Goal: Task Accomplishment & Management: Manage account settings

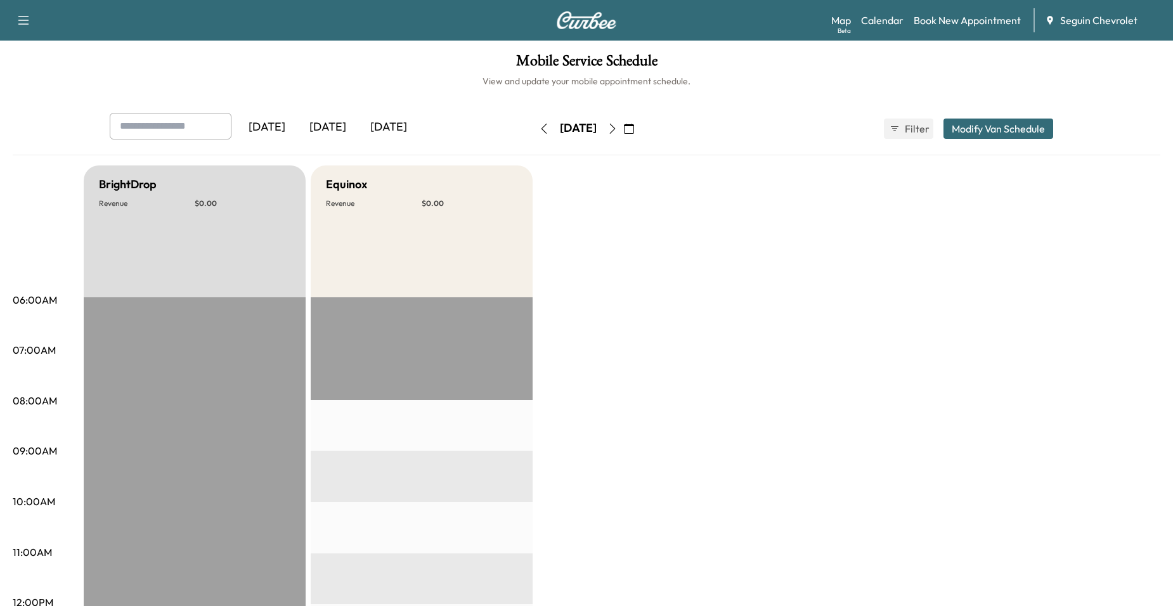
click at [692, 126] on div "[DATE] [DATE] [DATE] [DATE] September 2025 S M T W T F S 31 1 2 3 4 5 6 7 8 9 1…" at bounding box center [587, 129] width 974 height 32
click at [634, 124] on icon "button" at bounding box center [629, 129] width 10 height 10
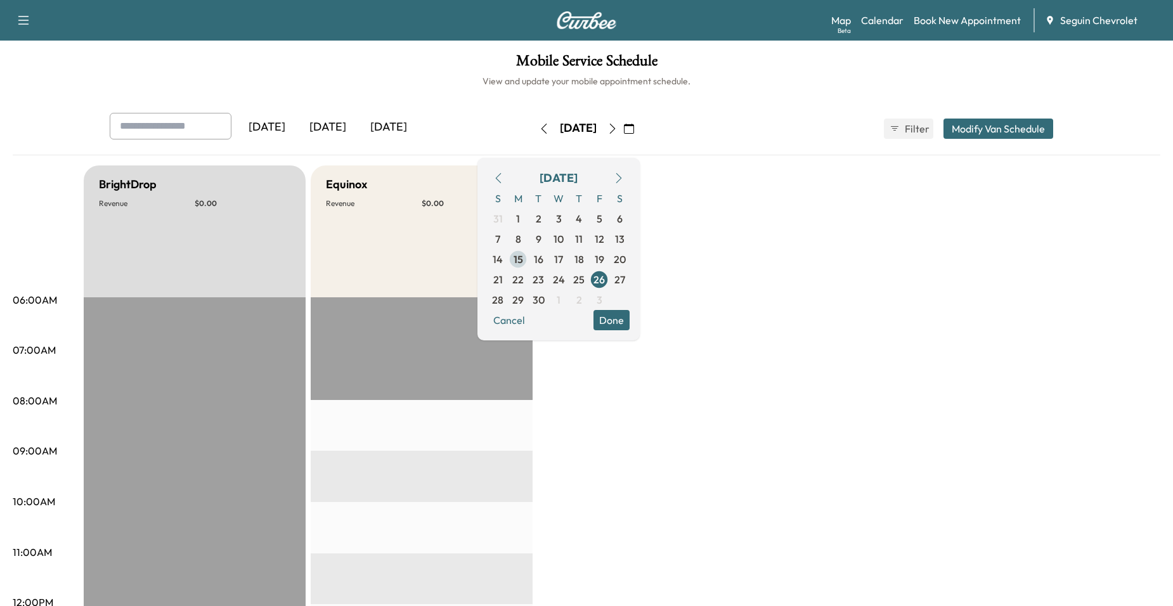
click at [528, 259] on span "15" at bounding box center [518, 259] width 20 height 20
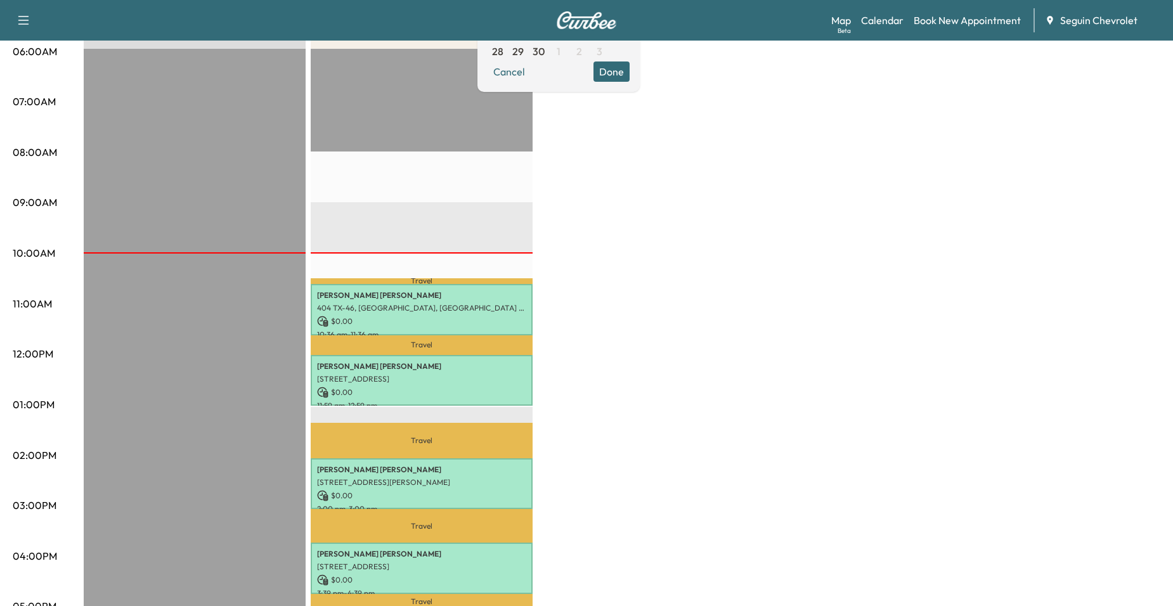
scroll to position [63, 0]
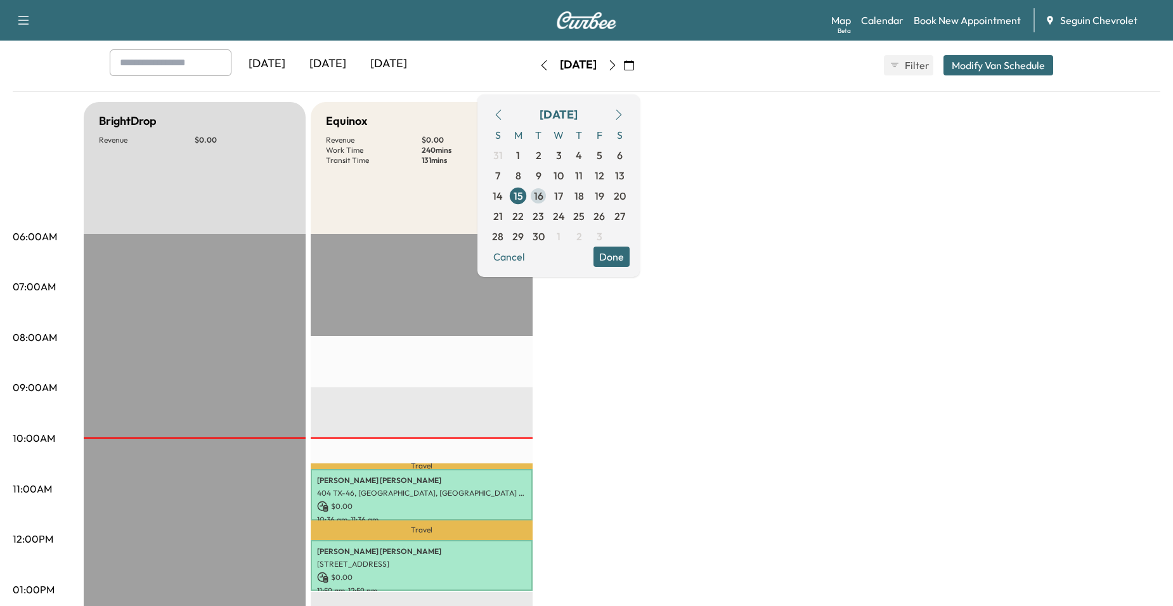
click at [543, 188] on span "16" at bounding box center [539, 195] width 10 height 15
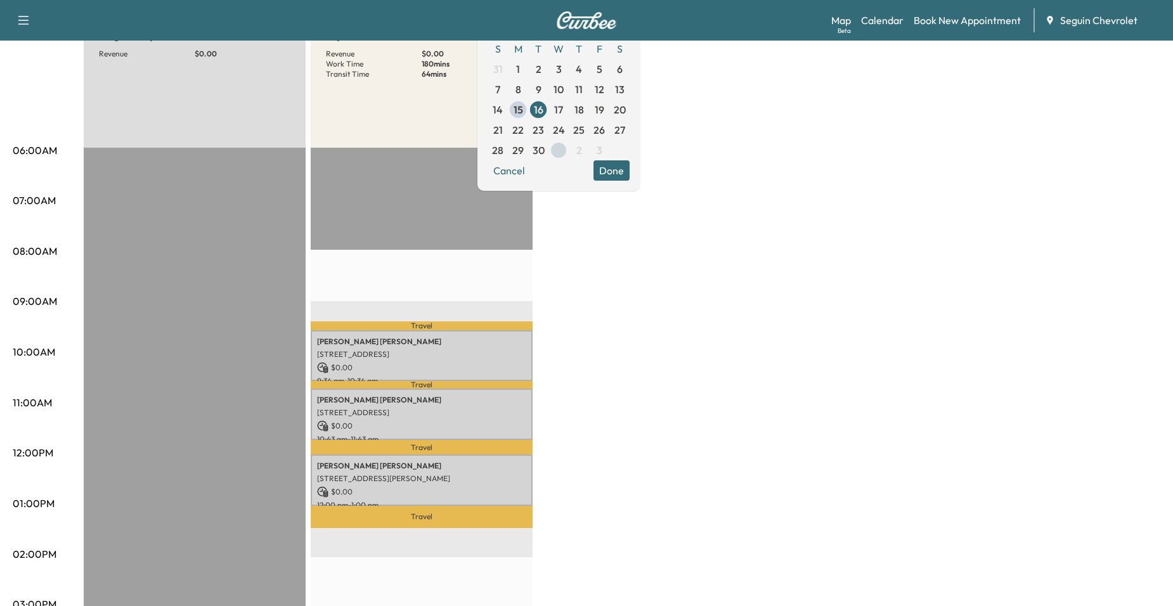
scroll to position [127, 0]
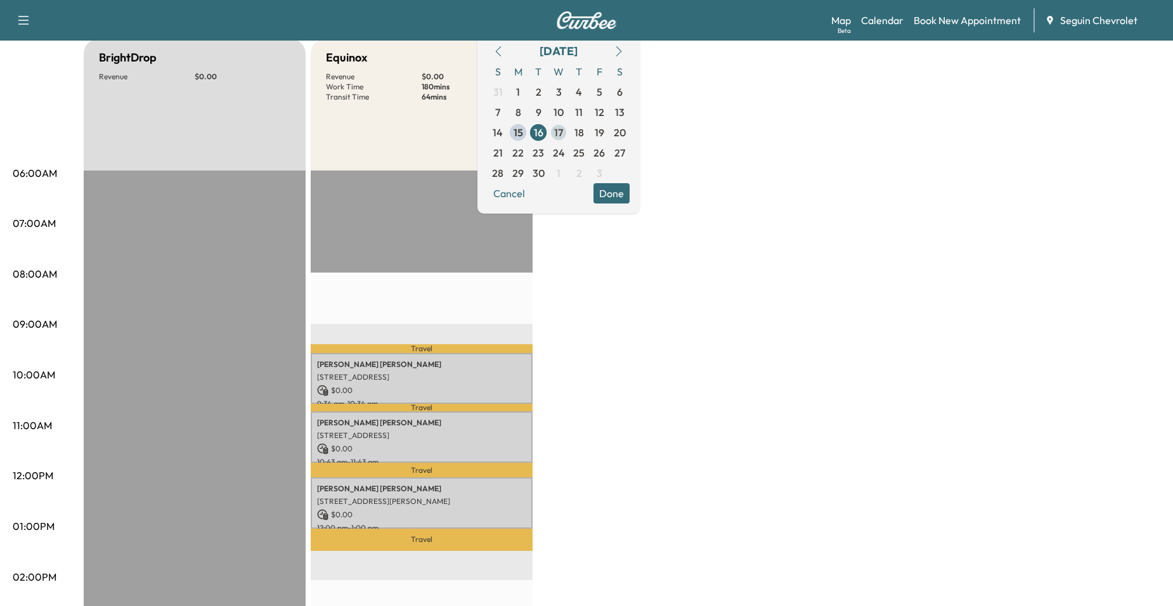
click at [563, 132] on span "17" at bounding box center [558, 132] width 9 height 15
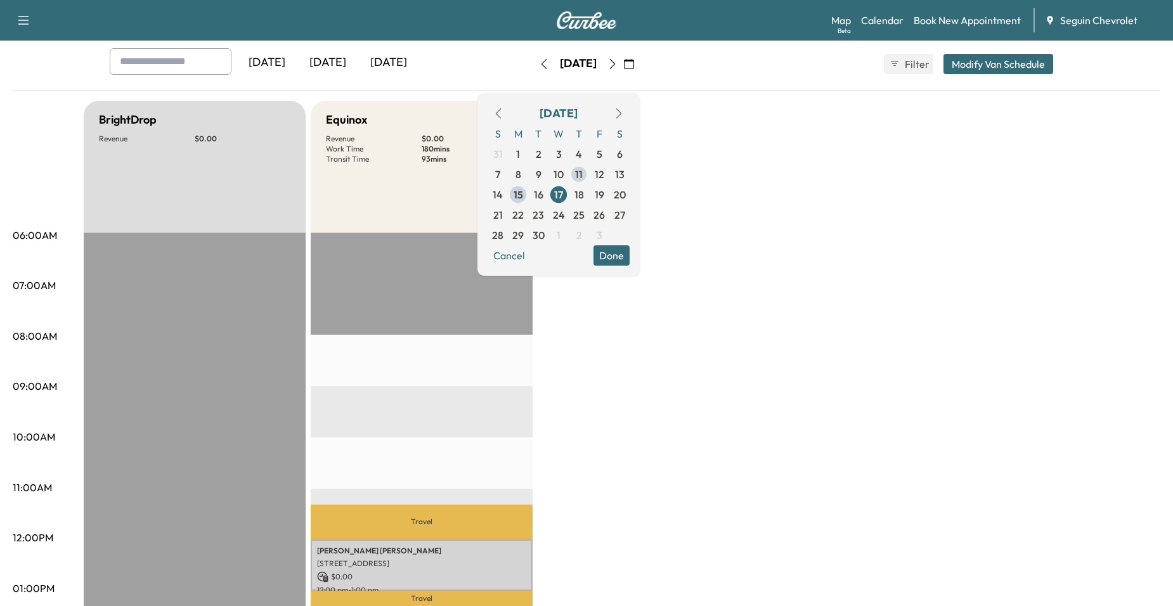
scroll to position [63, 0]
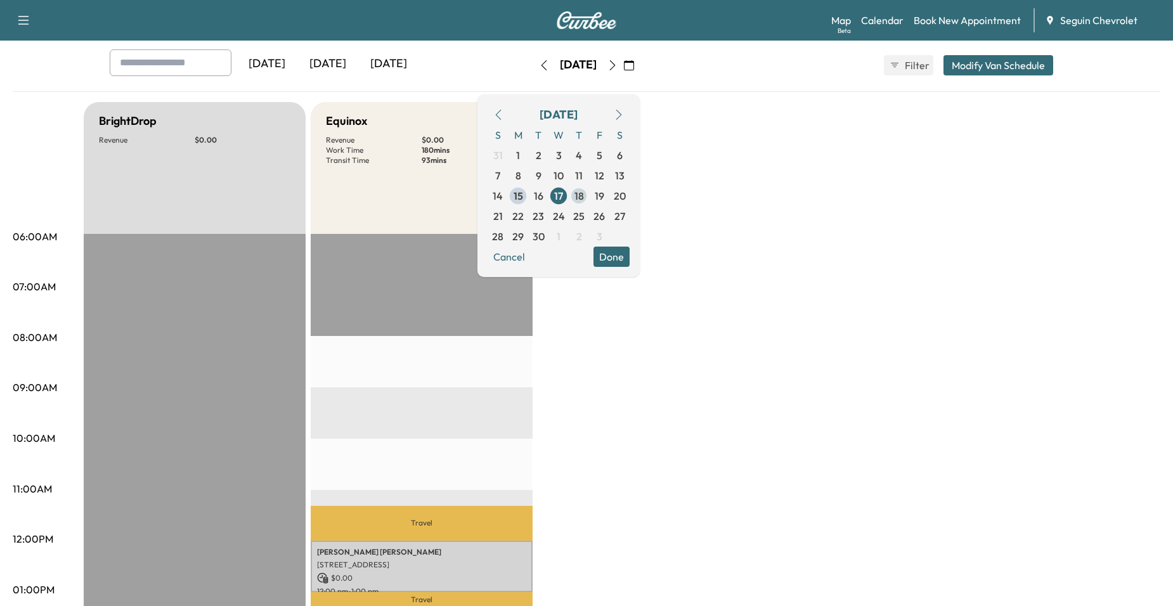
click at [589, 193] on span "18" at bounding box center [579, 196] width 20 height 20
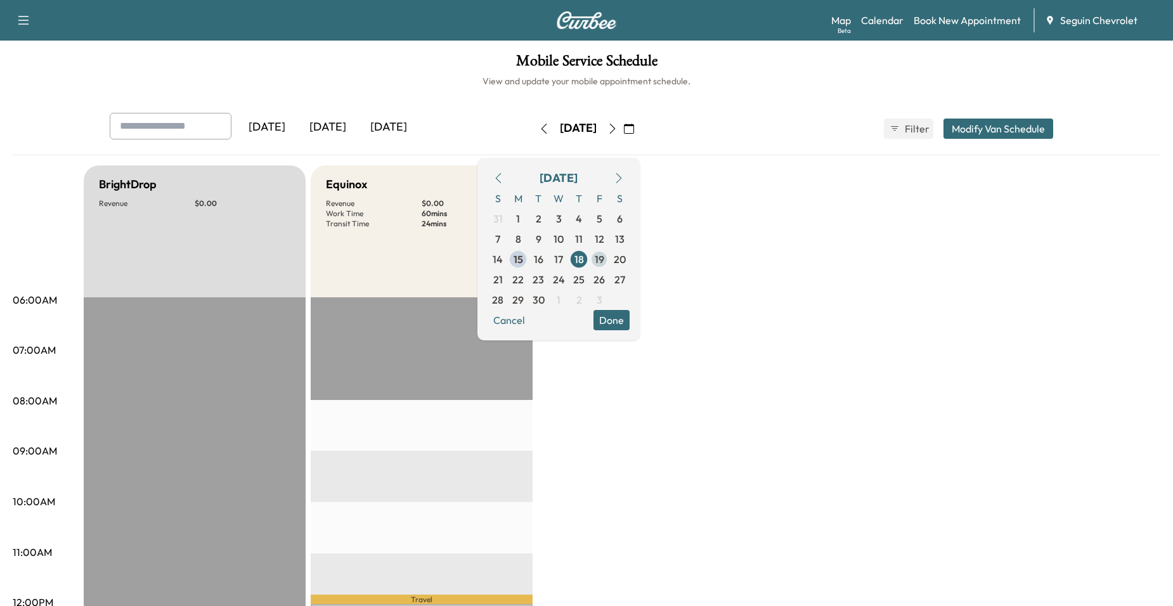
click at [609, 252] on span "19" at bounding box center [599, 259] width 20 height 20
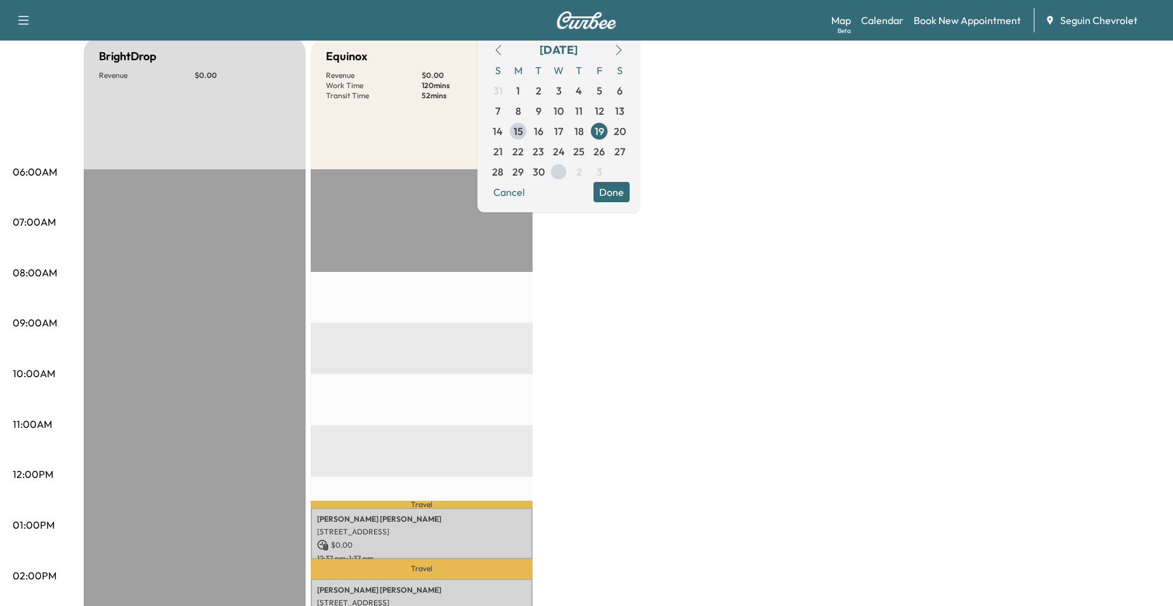
scroll to position [127, 0]
click at [524, 152] on span "22" at bounding box center [517, 152] width 11 height 15
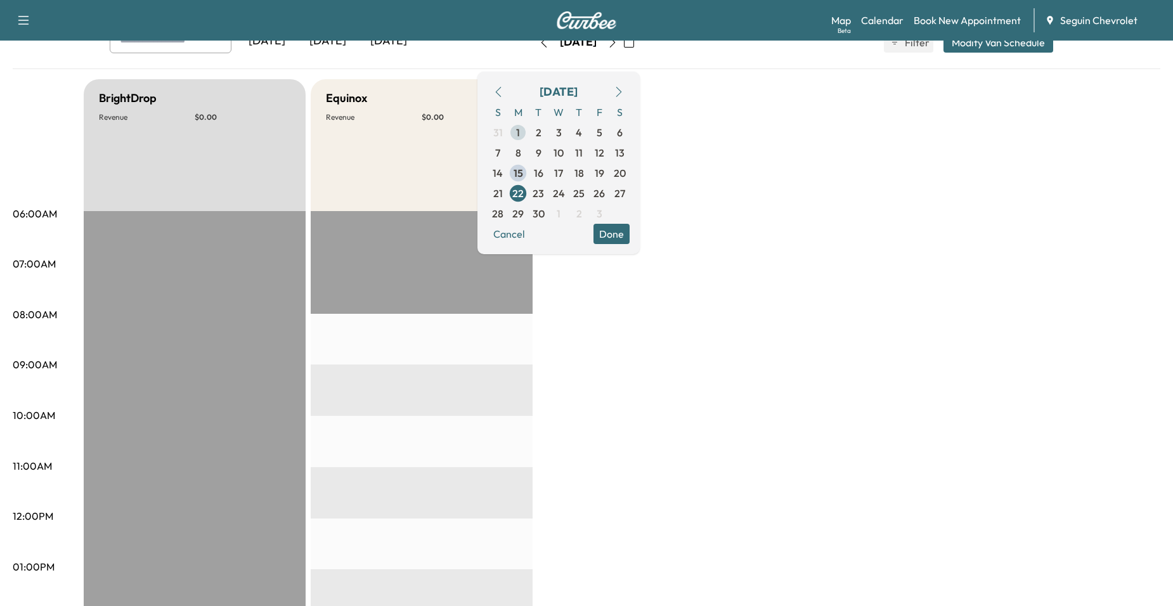
scroll to position [63, 0]
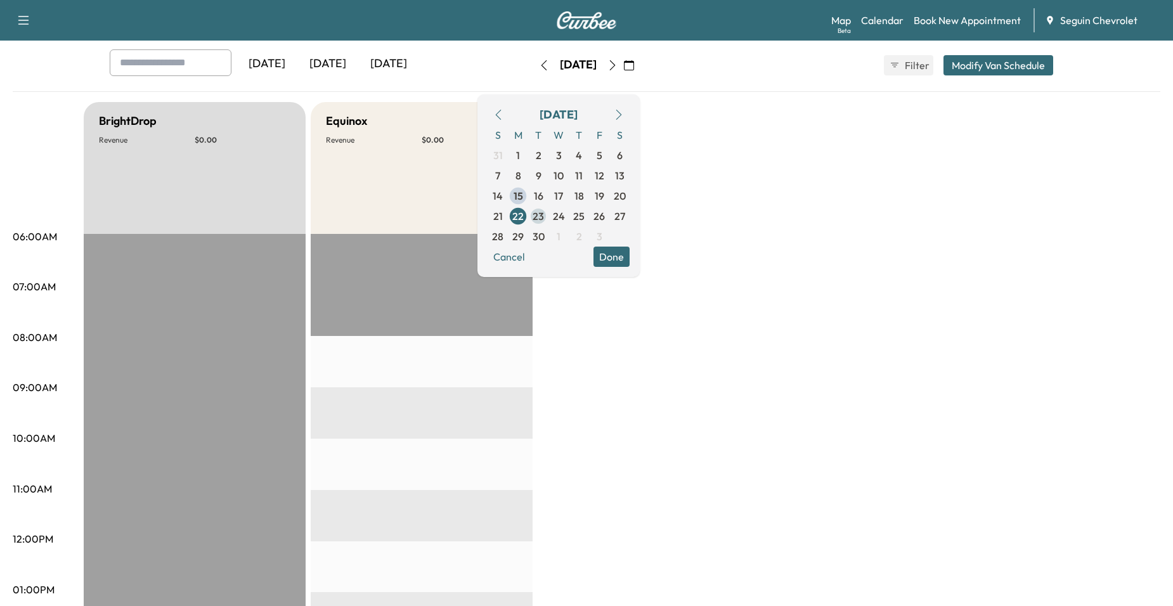
click at [548, 207] on span "23" at bounding box center [538, 216] width 20 height 20
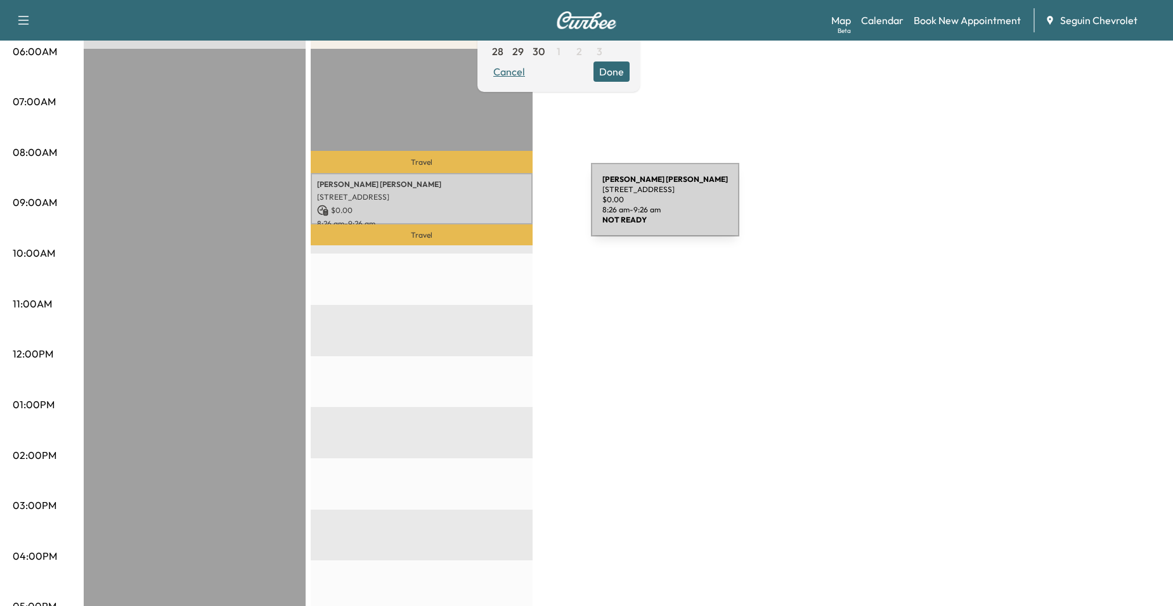
scroll to position [127, 0]
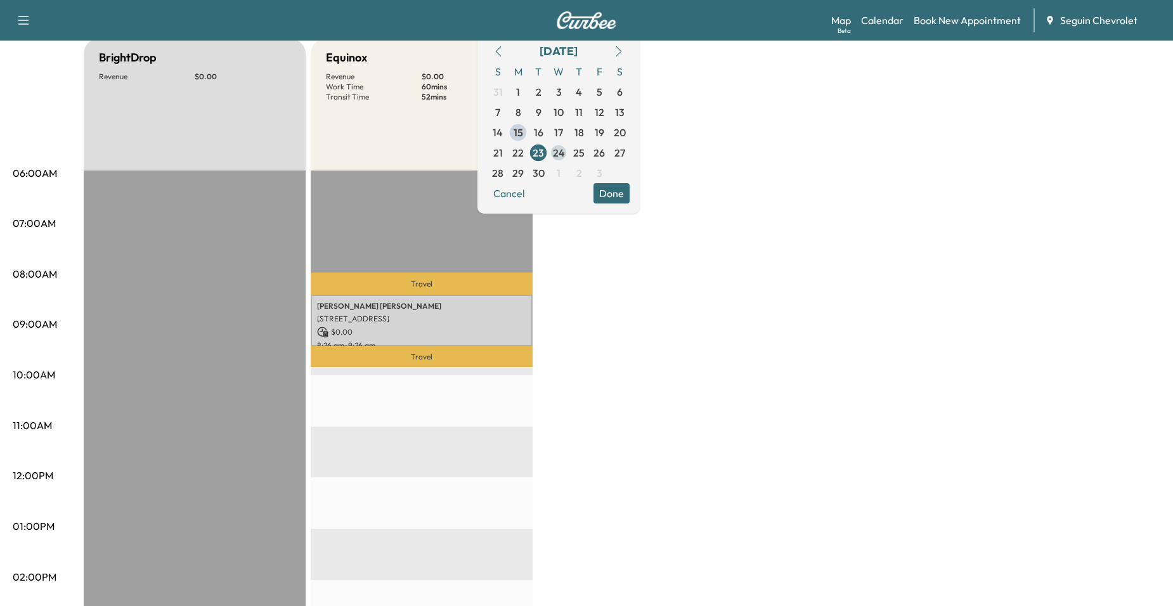
click at [565, 148] on span "24" at bounding box center [559, 152] width 12 height 15
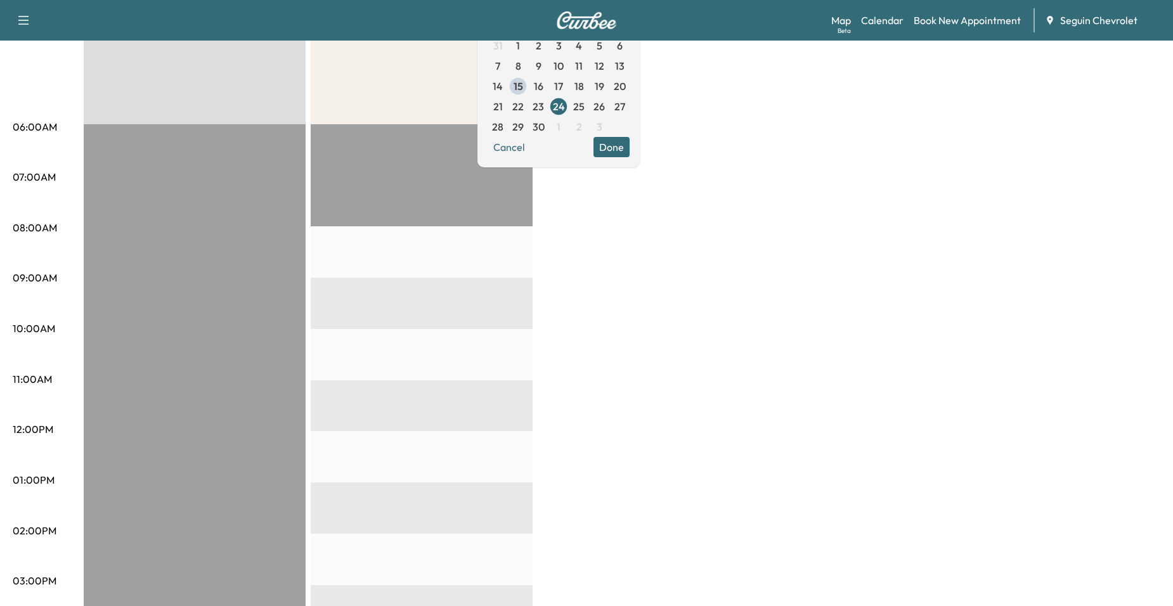
scroll to position [190, 0]
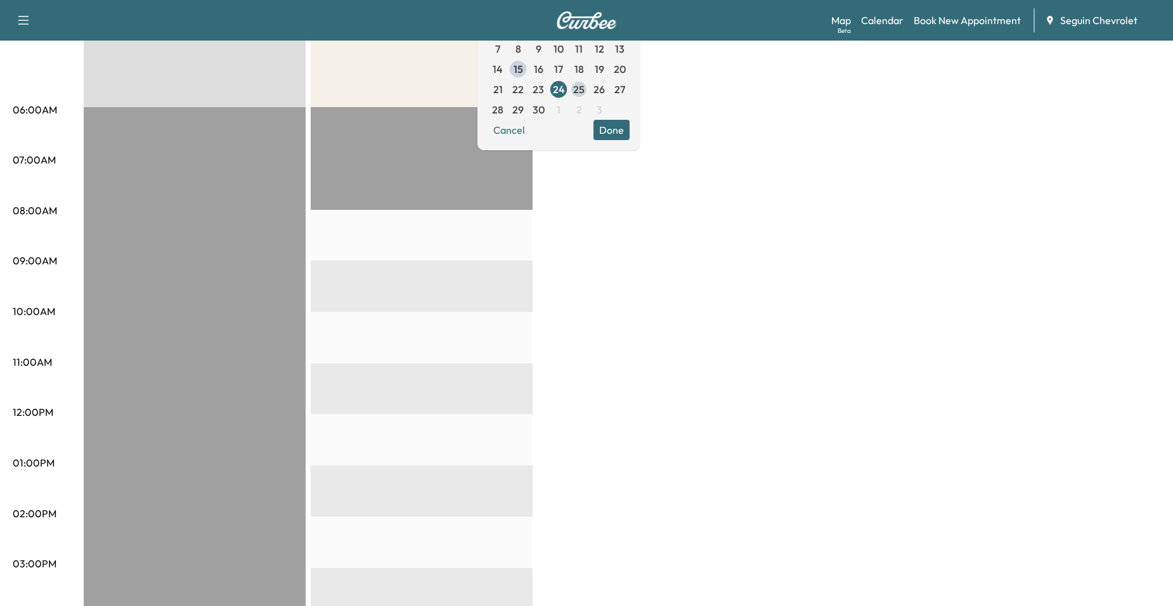
click at [589, 93] on span "25" at bounding box center [579, 89] width 20 height 20
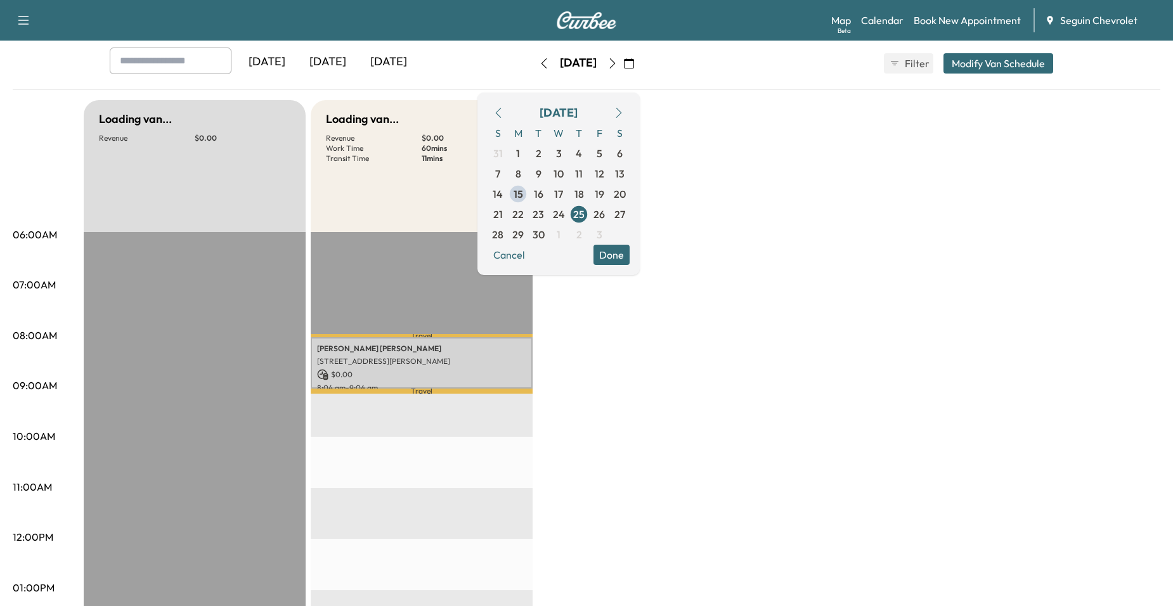
scroll to position [127, 0]
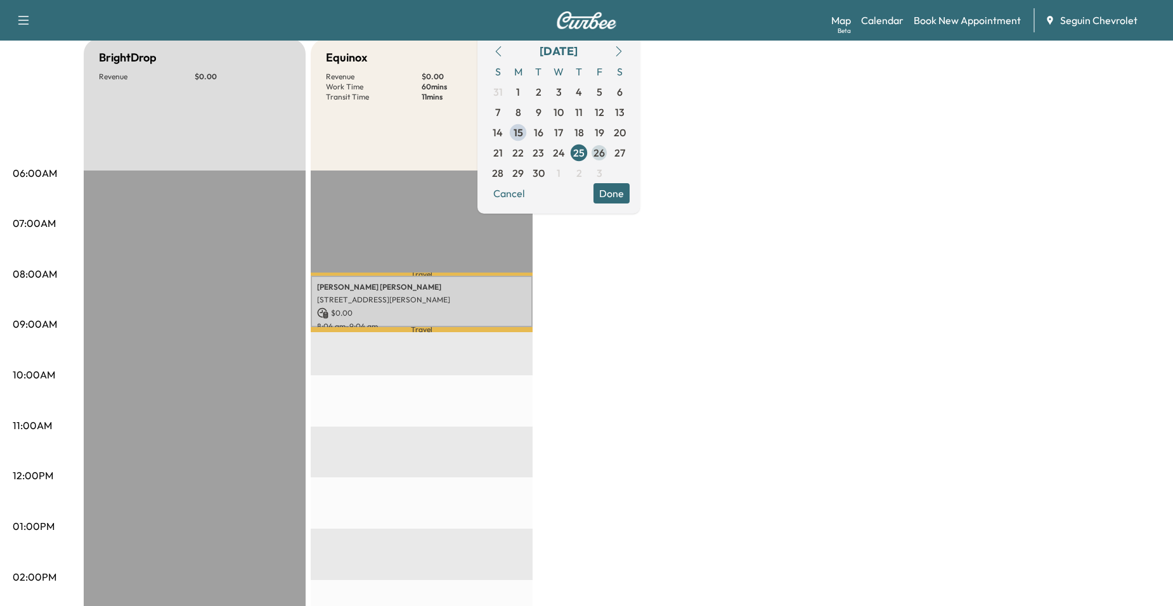
click at [609, 153] on span "26" at bounding box center [599, 153] width 20 height 20
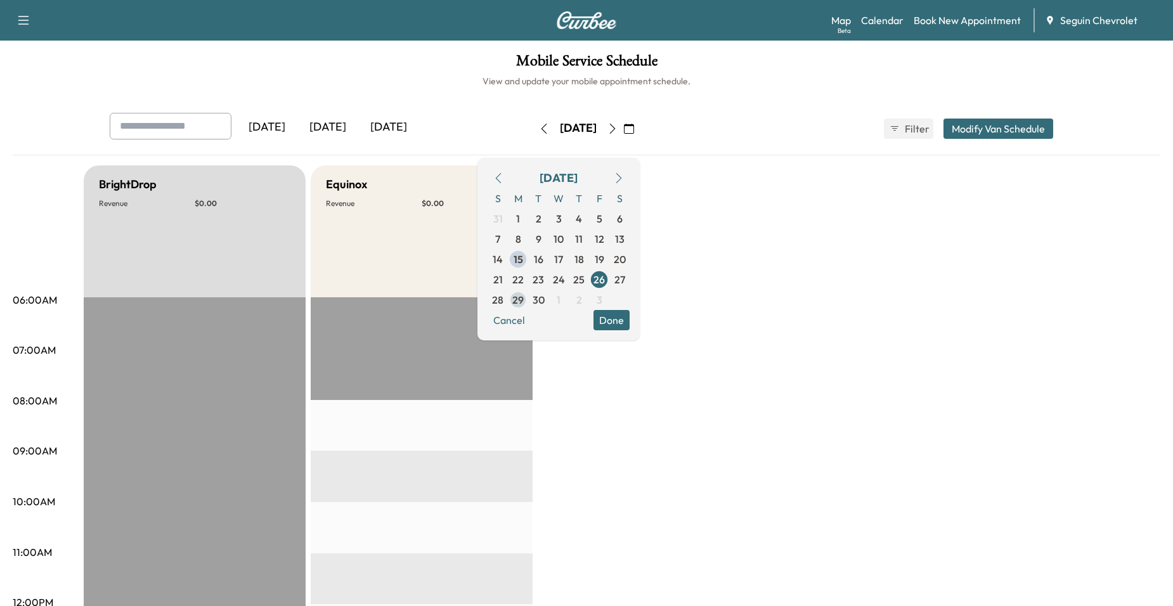
click at [524, 295] on span "29" at bounding box center [517, 299] width 11 height 15
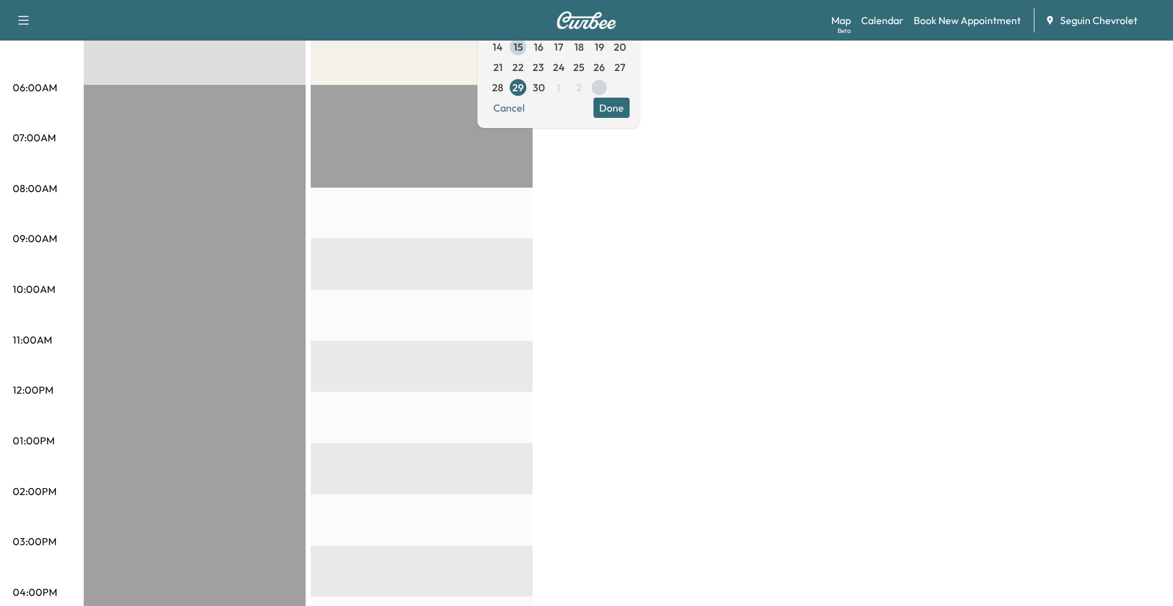
scroll to position [190, 0]
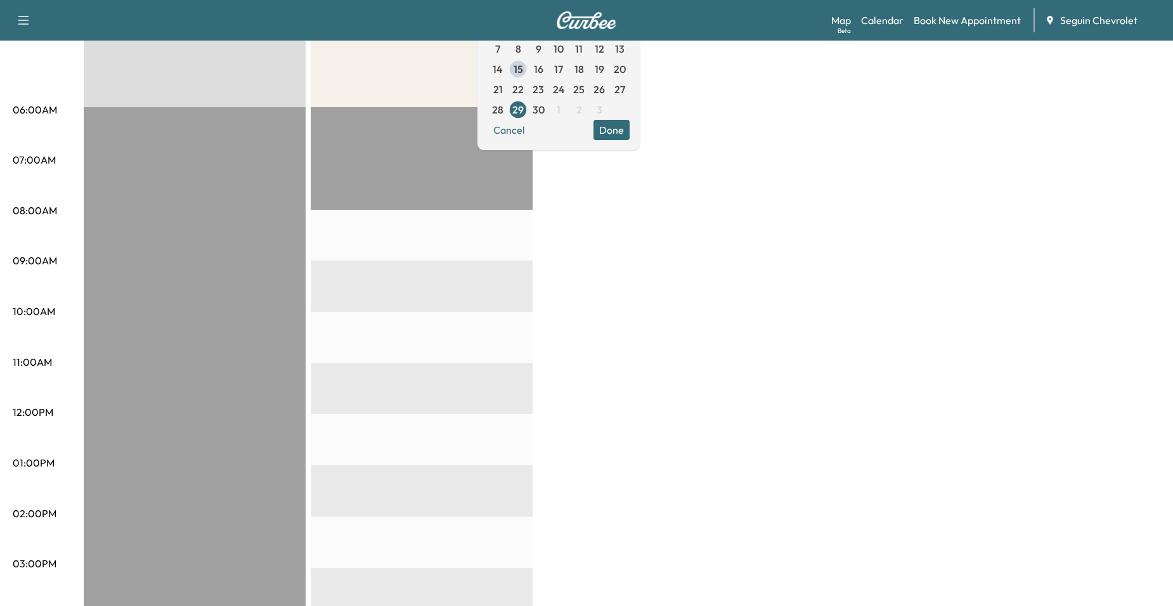
click at [605, 91] on span "26" at bounding box center [598, 89] width 11 height 15
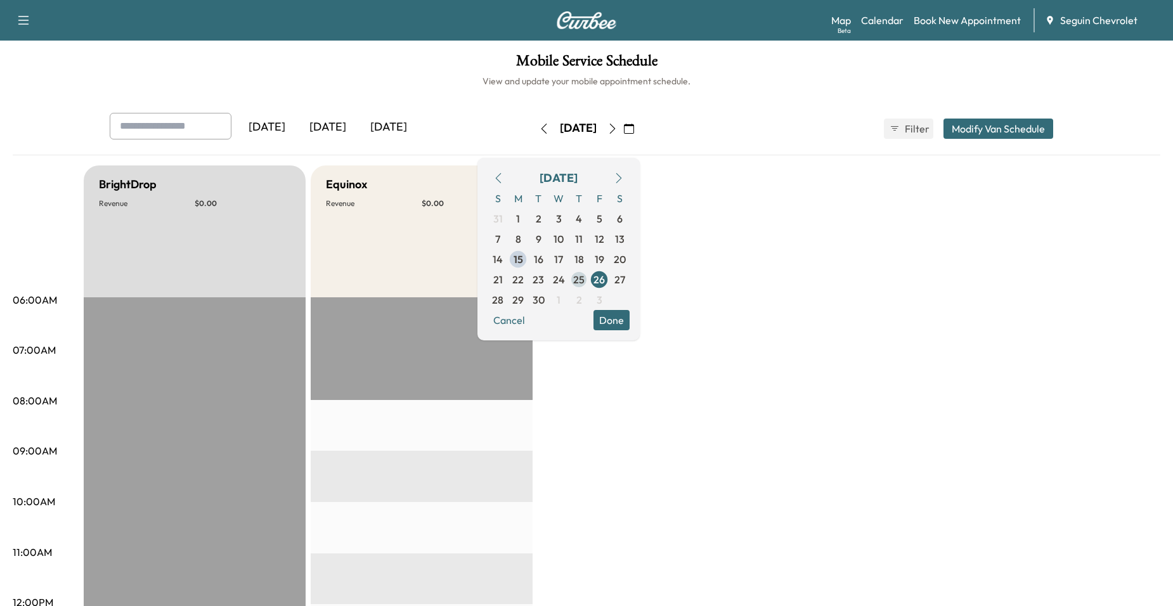
click at [585, 279] on span "25" at bounding box center [578, 279] width 11 height 15
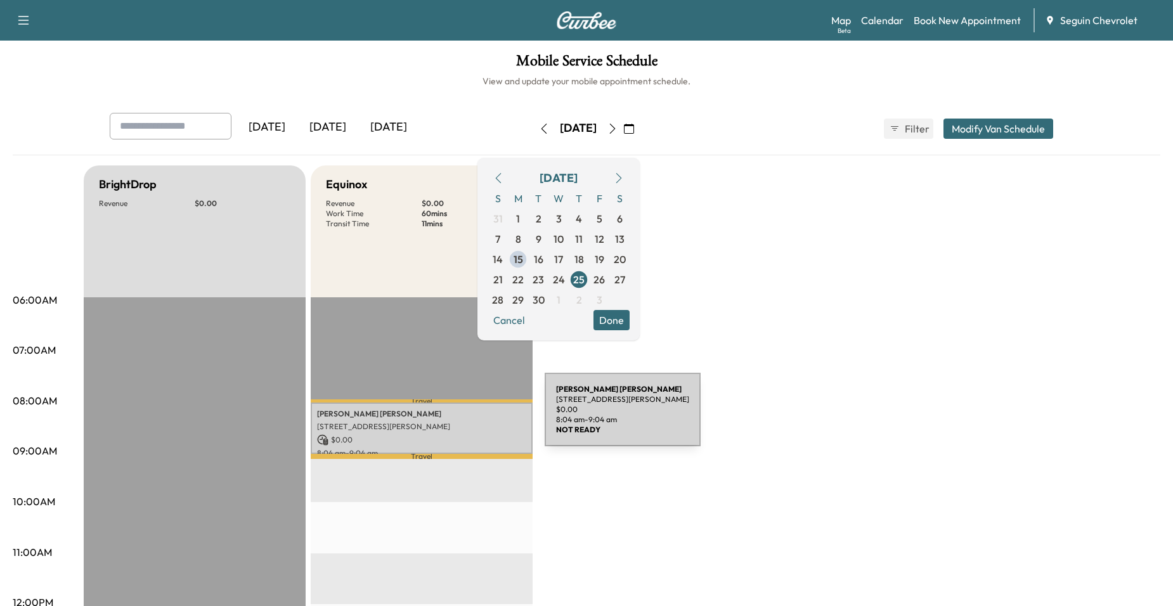
click at [449, 418] on p "[PERSON_NAME]" at bounding box center [421, 414] width 209 height 10
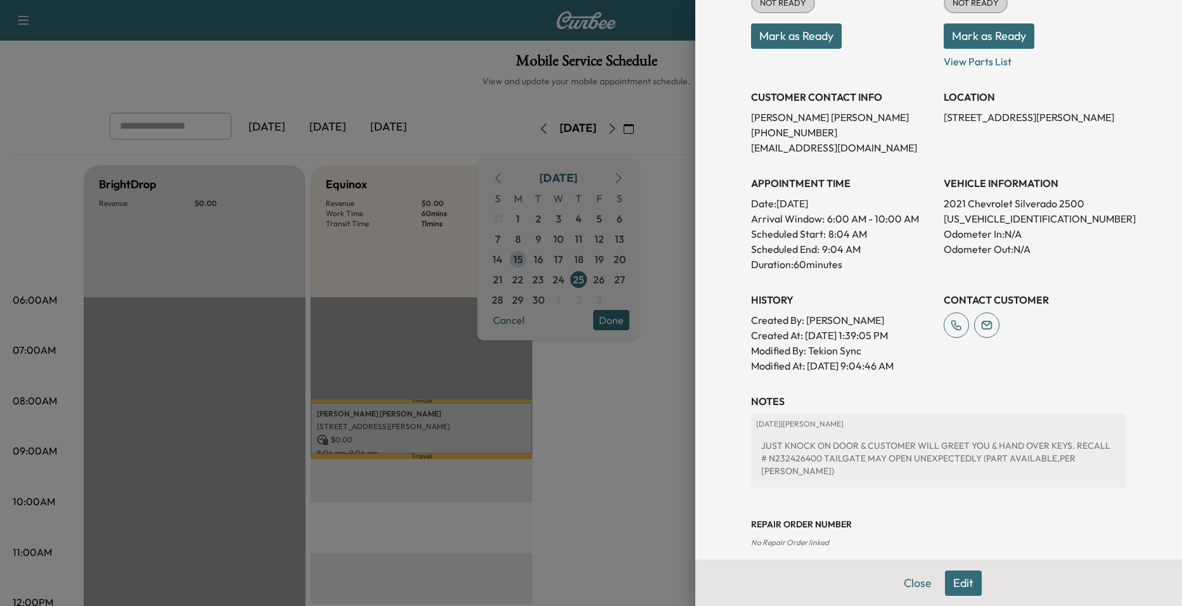
scroll to position [190, 0]
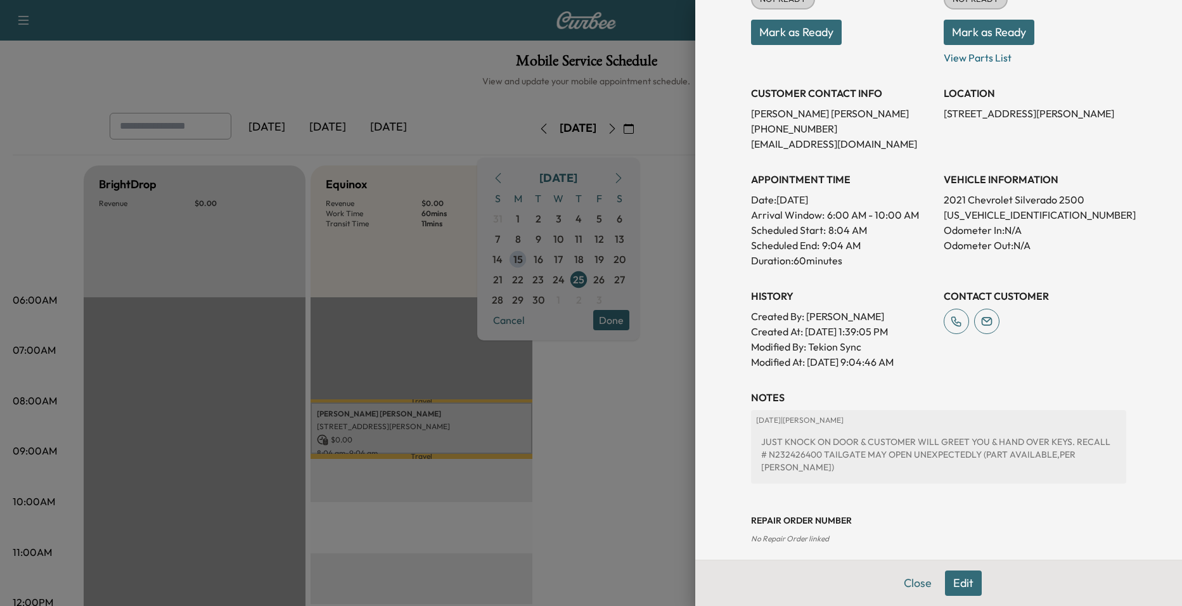
click at [340, 262] on div at bounding box center [591, 303] width 1182 height 606
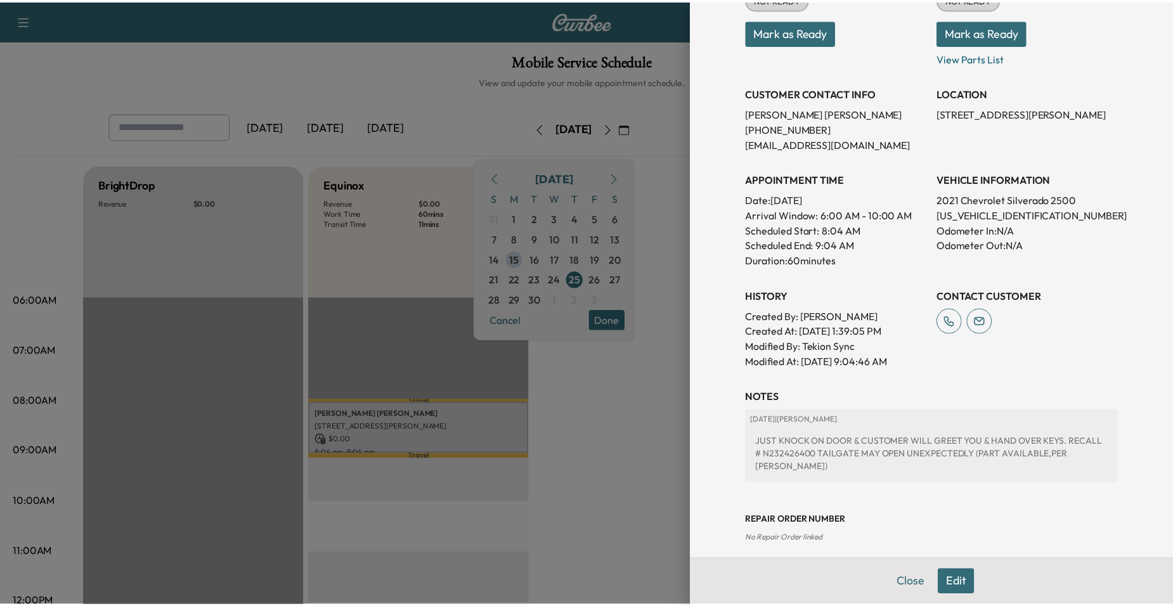
scroll to position [0, 0]
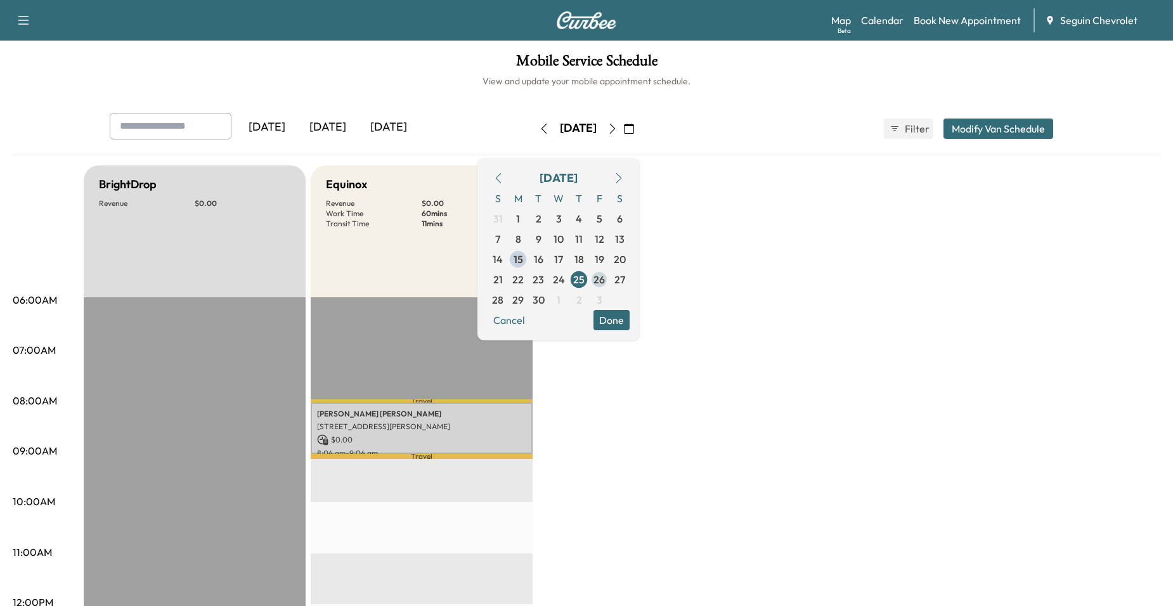
click at [605, 282] on span "26" at bounding box center [598, 279] width 11 height 15
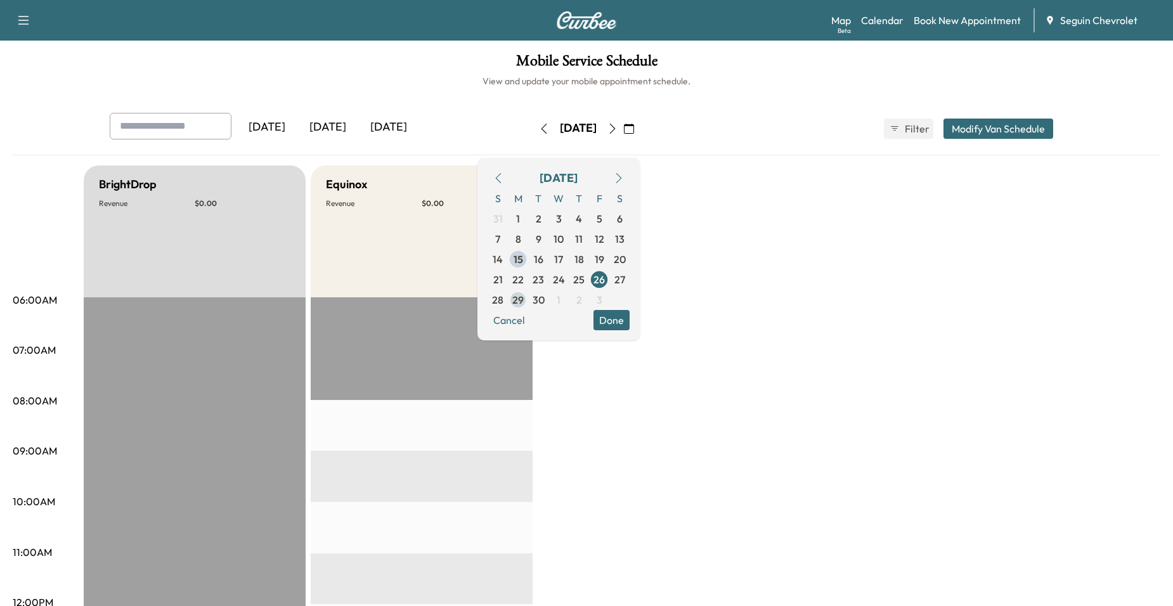
click at [528, 302] on span "29" at bounding box center [518, 300] width 20 height 20
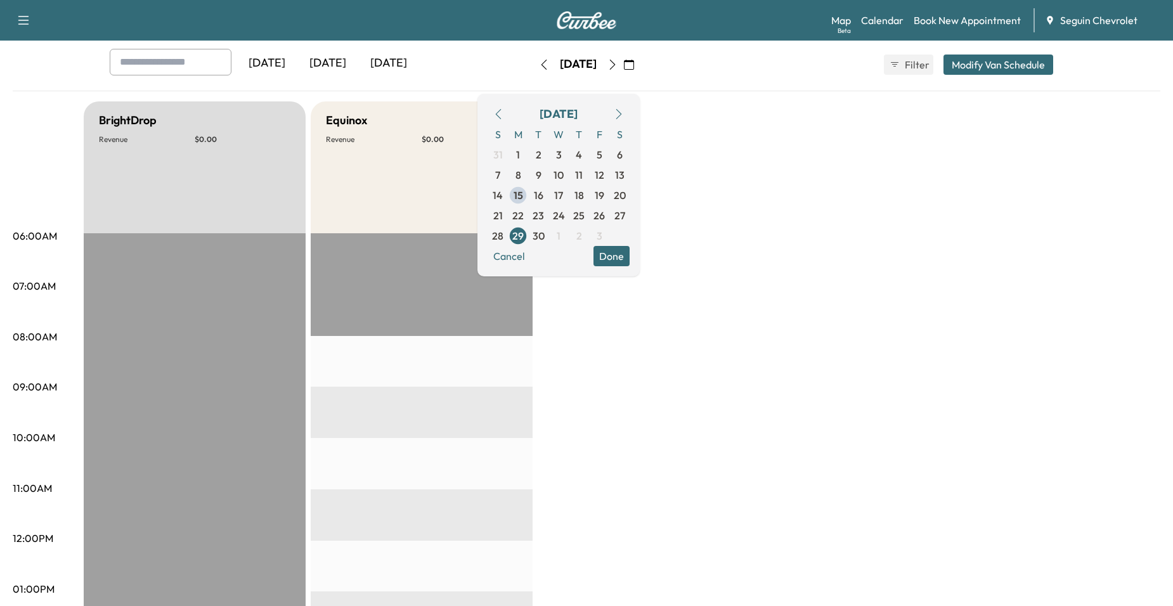
scroll to position [63, 0]
click at [548, 242] on span "30" at bounding box center [538, 236] width 20 height 20
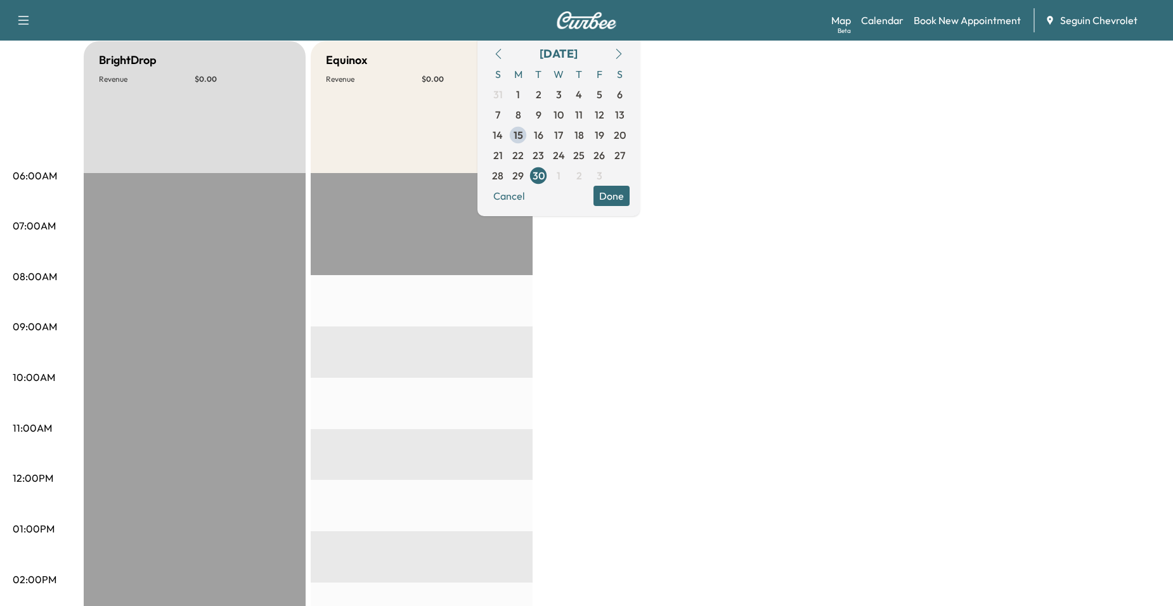
scroll to position [127, 0]
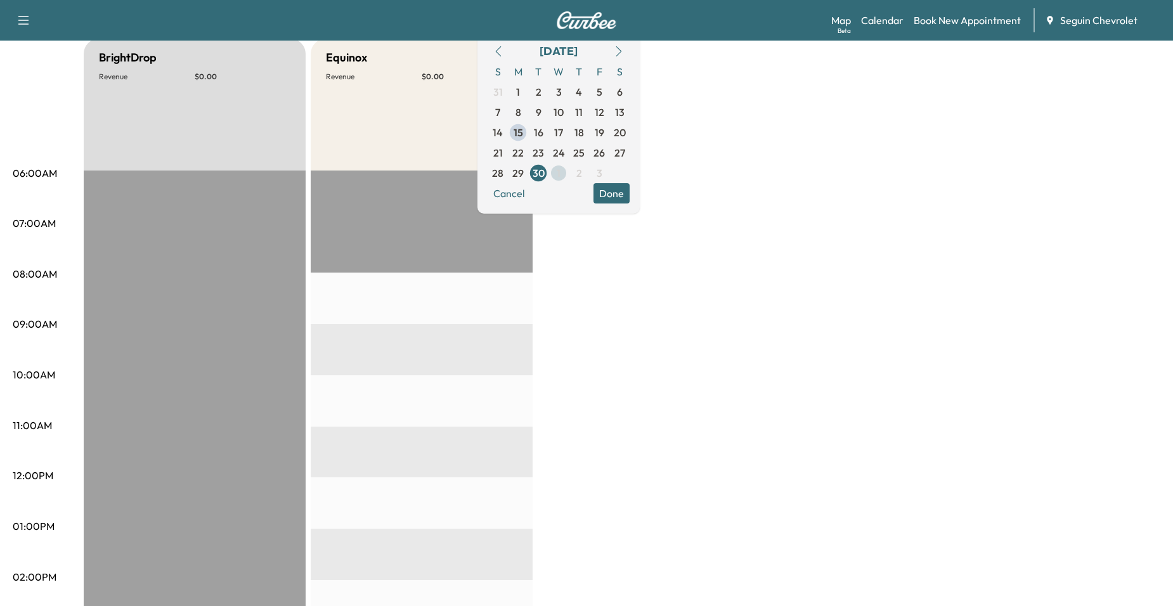
click at [560, 180] on span "1" at bounding box center [559, 172] width 4 height 15
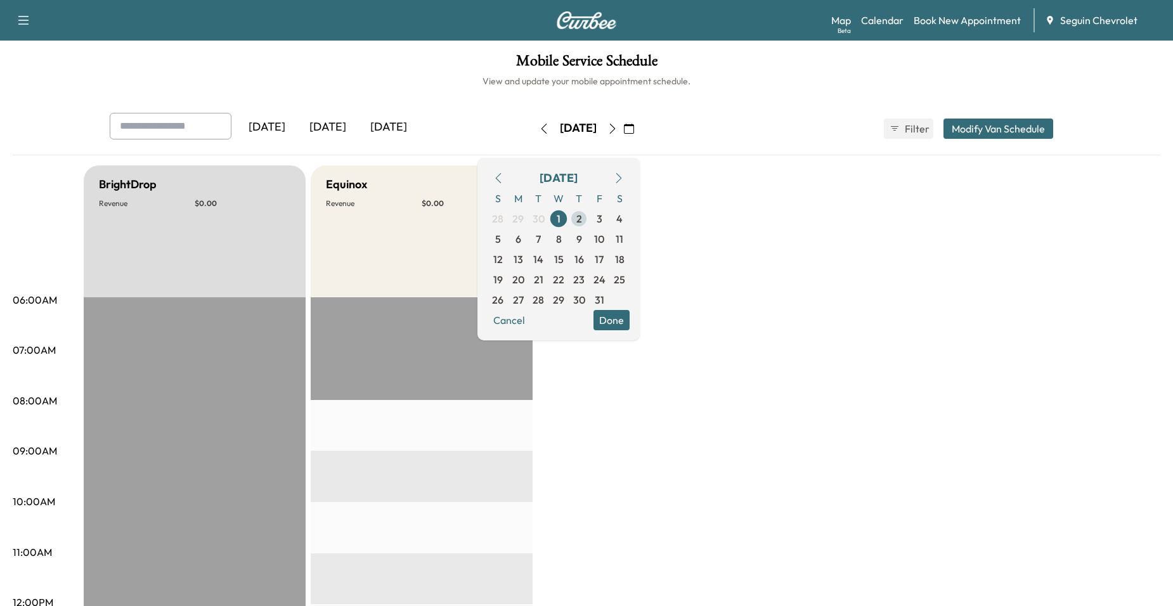
click at [582, 214] on span "2" at bounding box center [579, 218] width 6 height 15
click at [602, 220] on span "3" at bounding box center [600, 218] width 6 height 15
click at [584, 264] on span "16" at bounding box center [579, 259] width 10 height 15
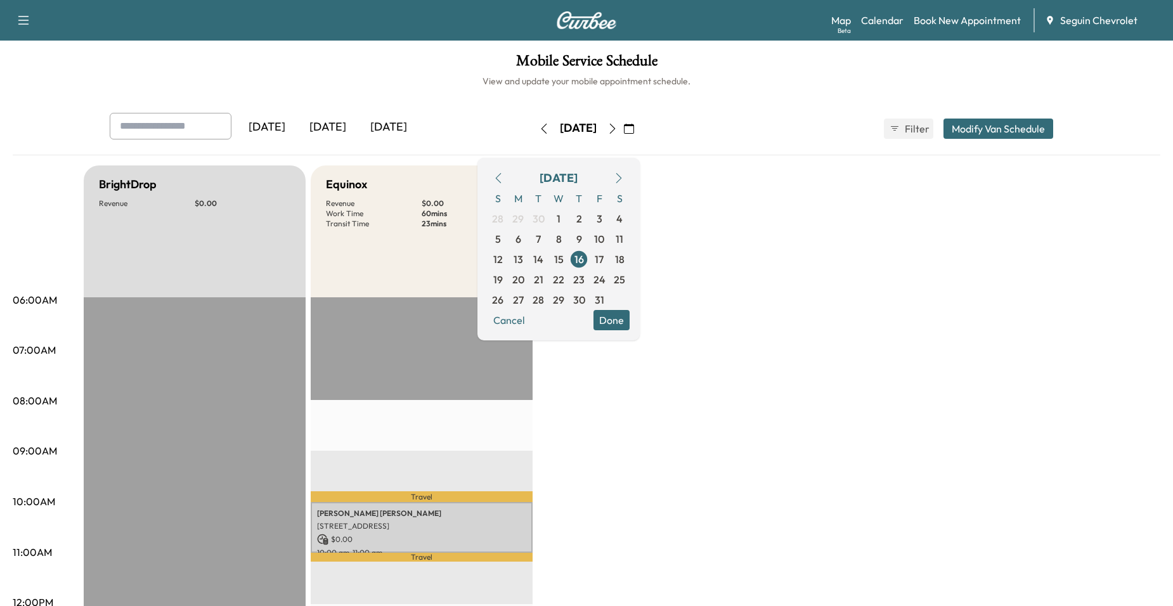
click at [539, 131] on icon "button" at bounding box center [544, 129] width 10 height 10
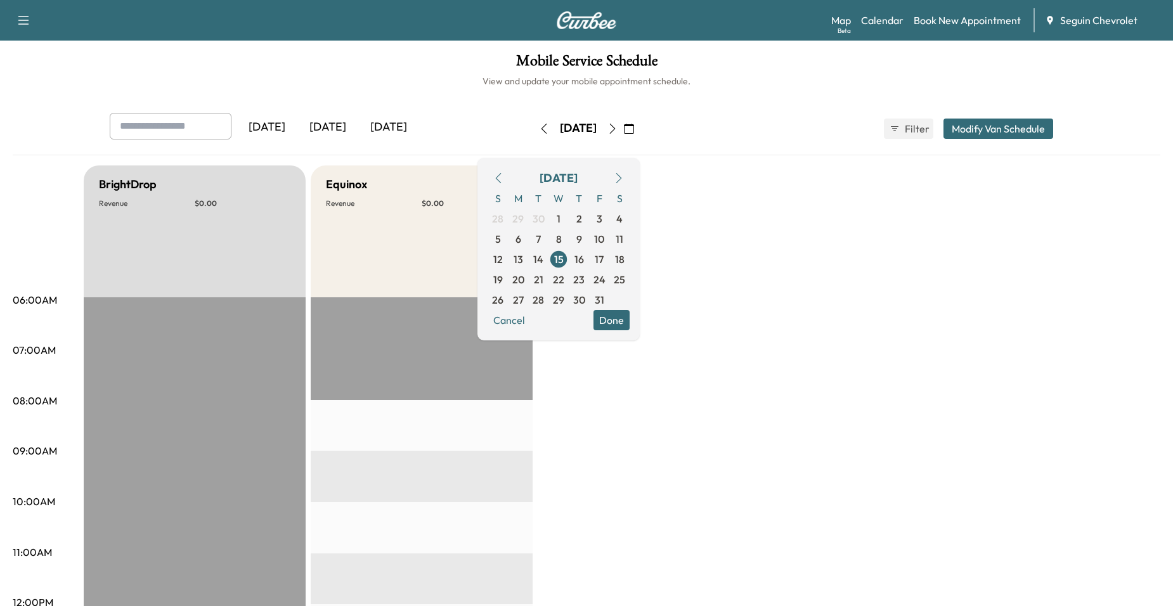
click at [640, 134] on button "button" at bounding box center [629, 129] width 22 height 20
